Goal: Find specific page/section: Find specific page/section

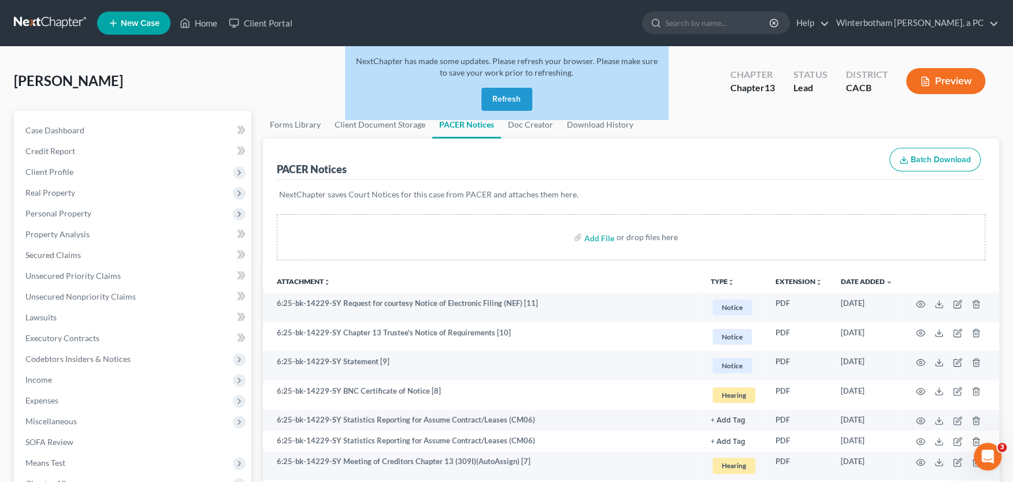
click at [502, 96] on button "Refresh" at bounding box center [506, 99] width 51 height 23
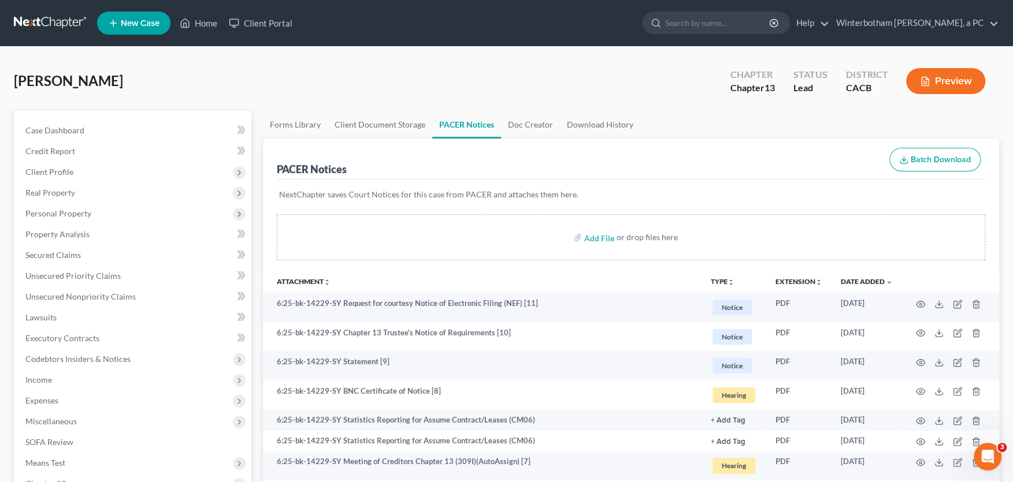
click at [712, 19] on input "search" at bounding box center [718, 22] width 106 height 21
type input "[PERSON_NAME]"
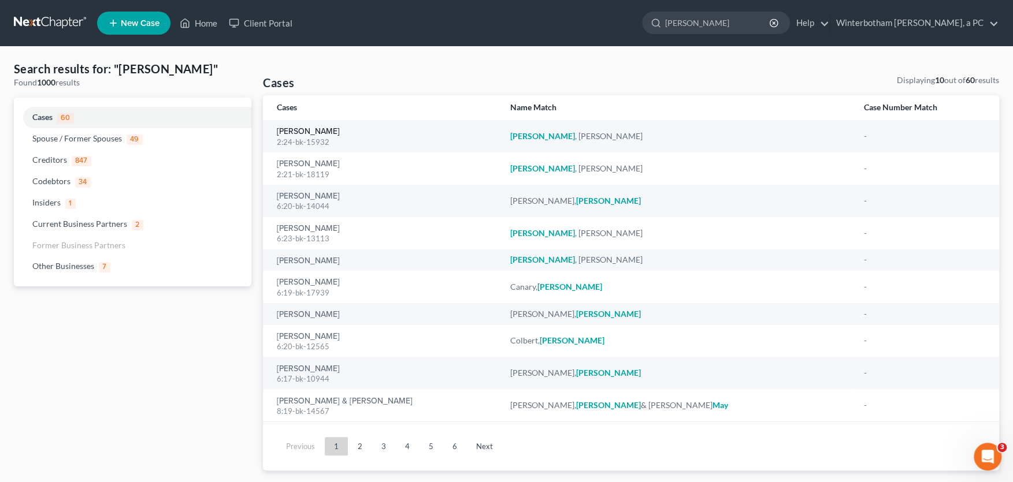
click at [288, 132] on link "[PERSON_NAME]" at bounding box center [308, 132] width 63 height 8
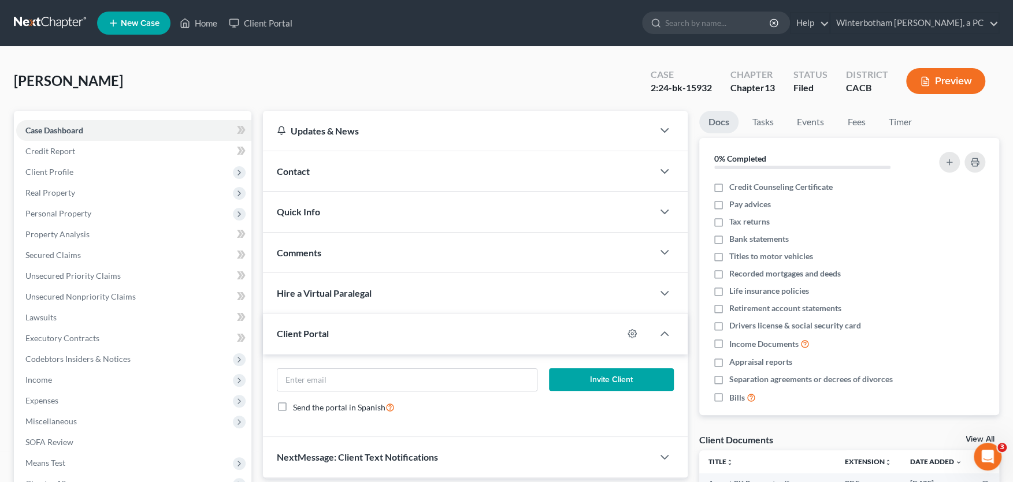
scroll to position [191, 0]
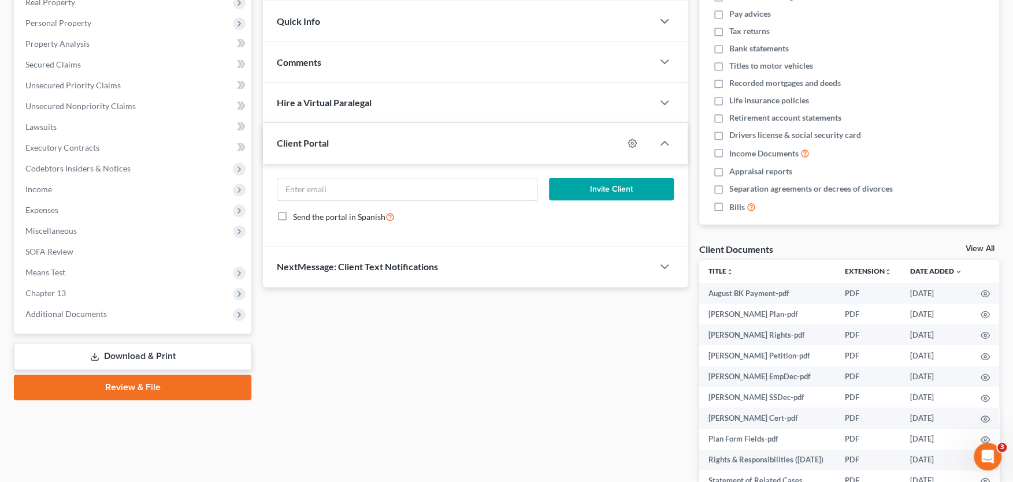
click at [83, 298] on span "Chapter 13" at bounding box center [133, 293] width 235 height 21
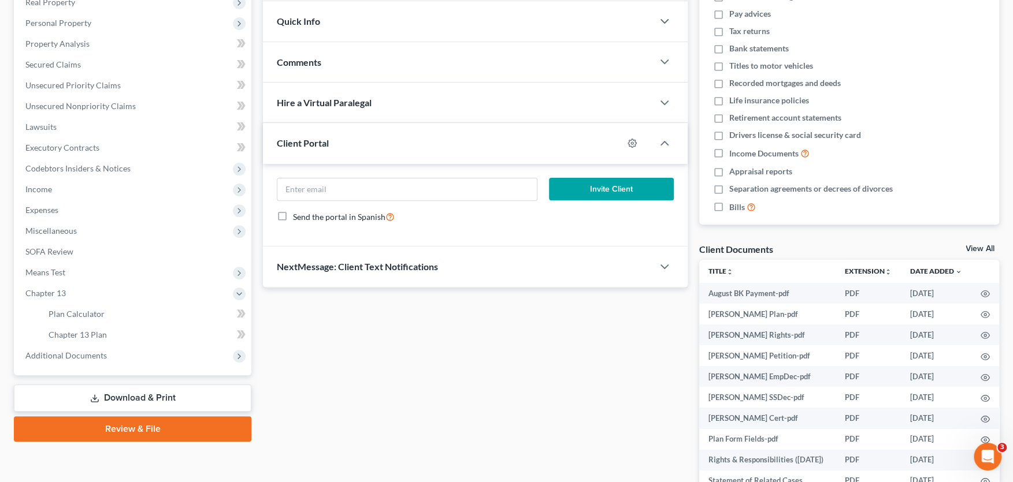
click at [77, 351] on span "Additional Documents" at bounding box center [65, 356] width 81 height 10
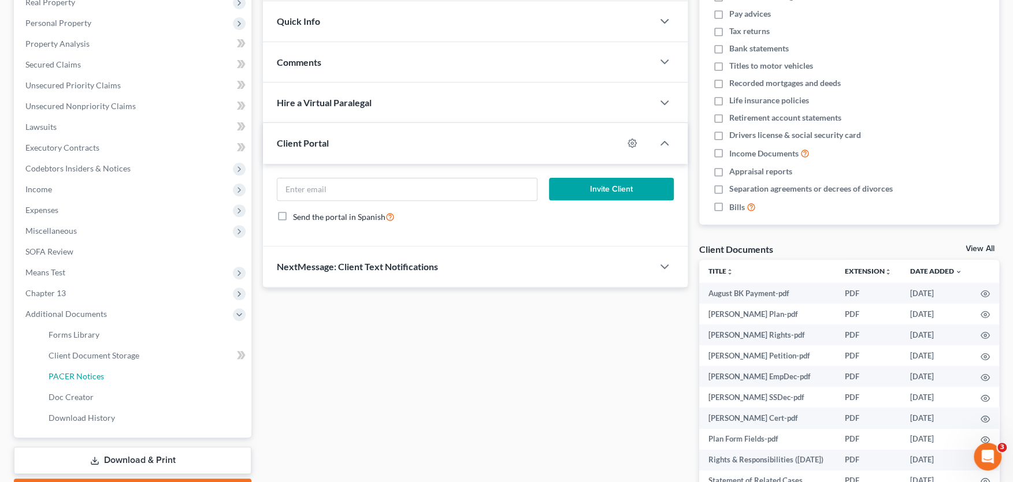
click at [90, 378] on span "PACER Notices" at bounding box center [76, 377] width 55 height 10
